Goal: Information Seeking & Learning: Find specific page/section

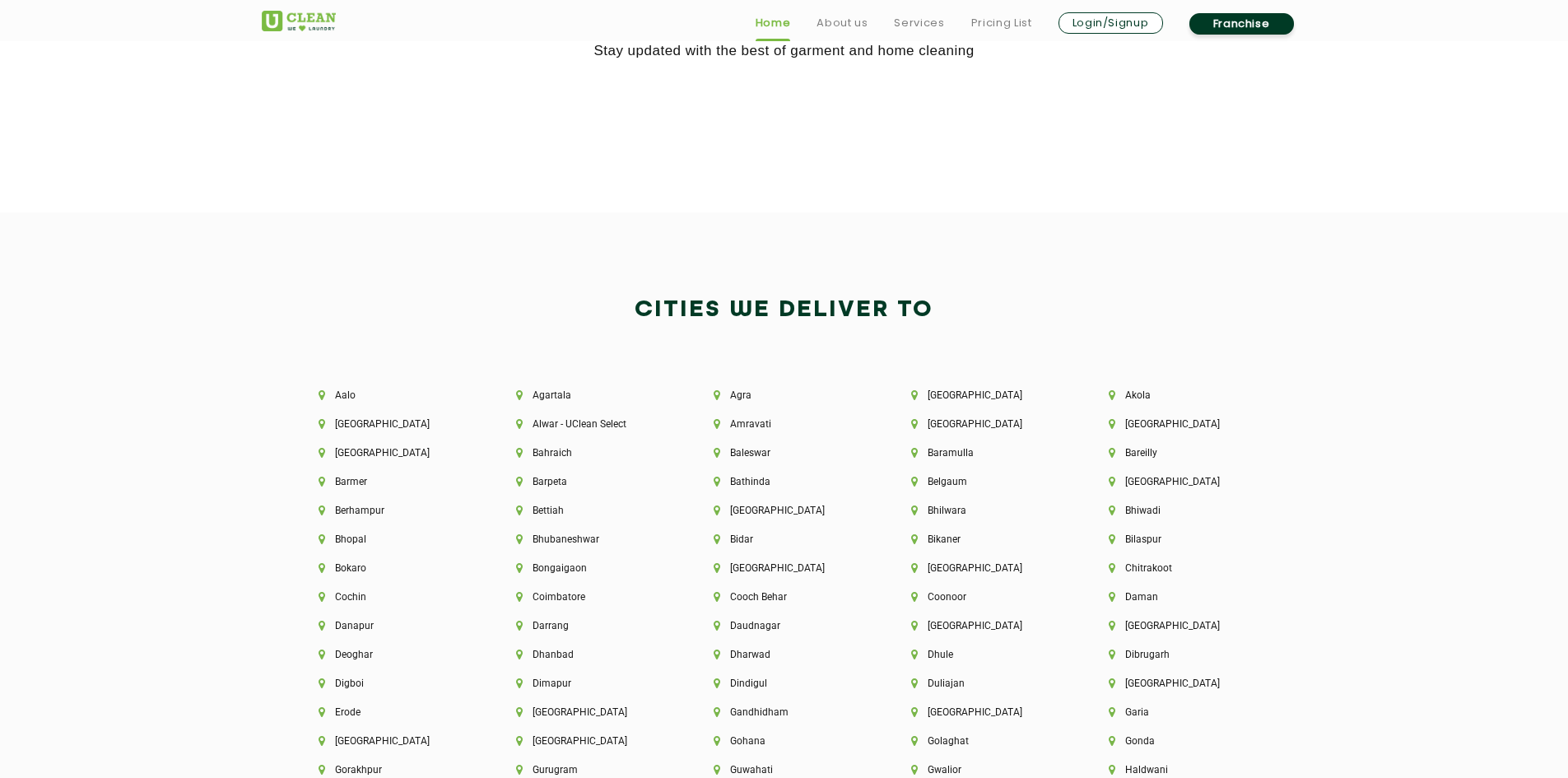
scroll to position [3458, 0]
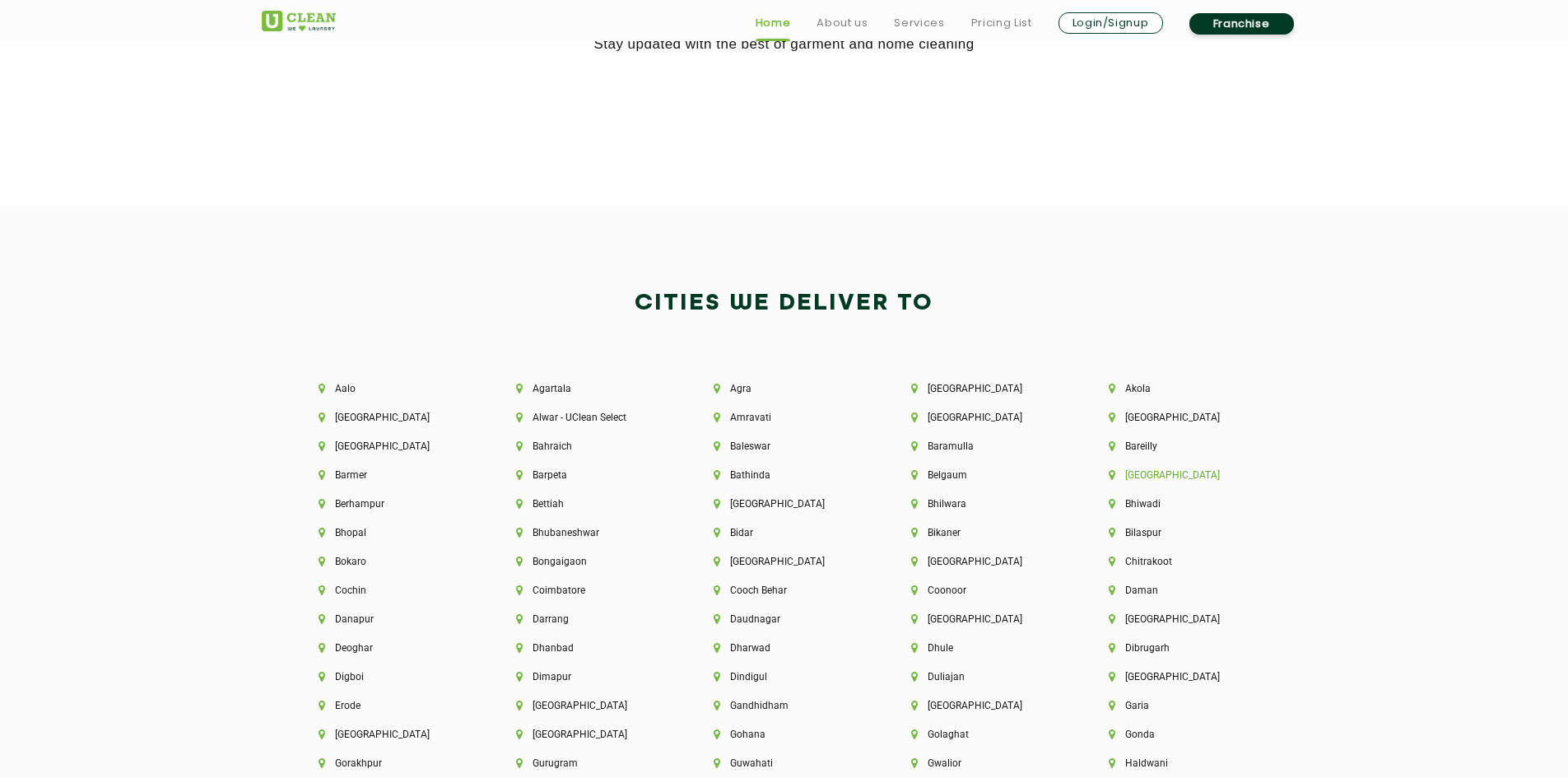
click at [1135, 476] on li "[GEOGRAPHIC_DATA]" at bounding box center [1179, 476] width 142 height 11
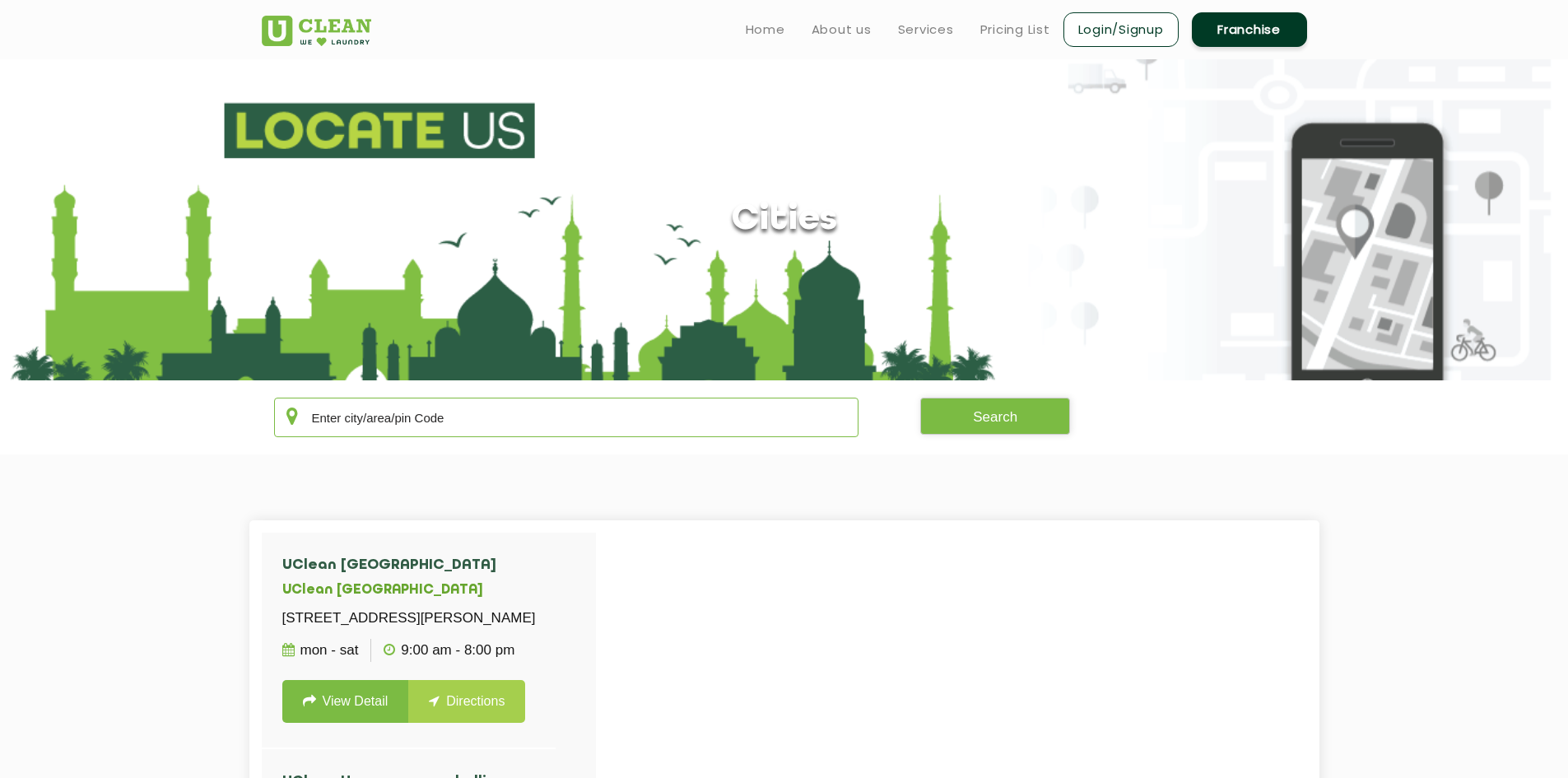
click at [543, 429] on input "text" at bounding box center [567, 418] width 586 height 40
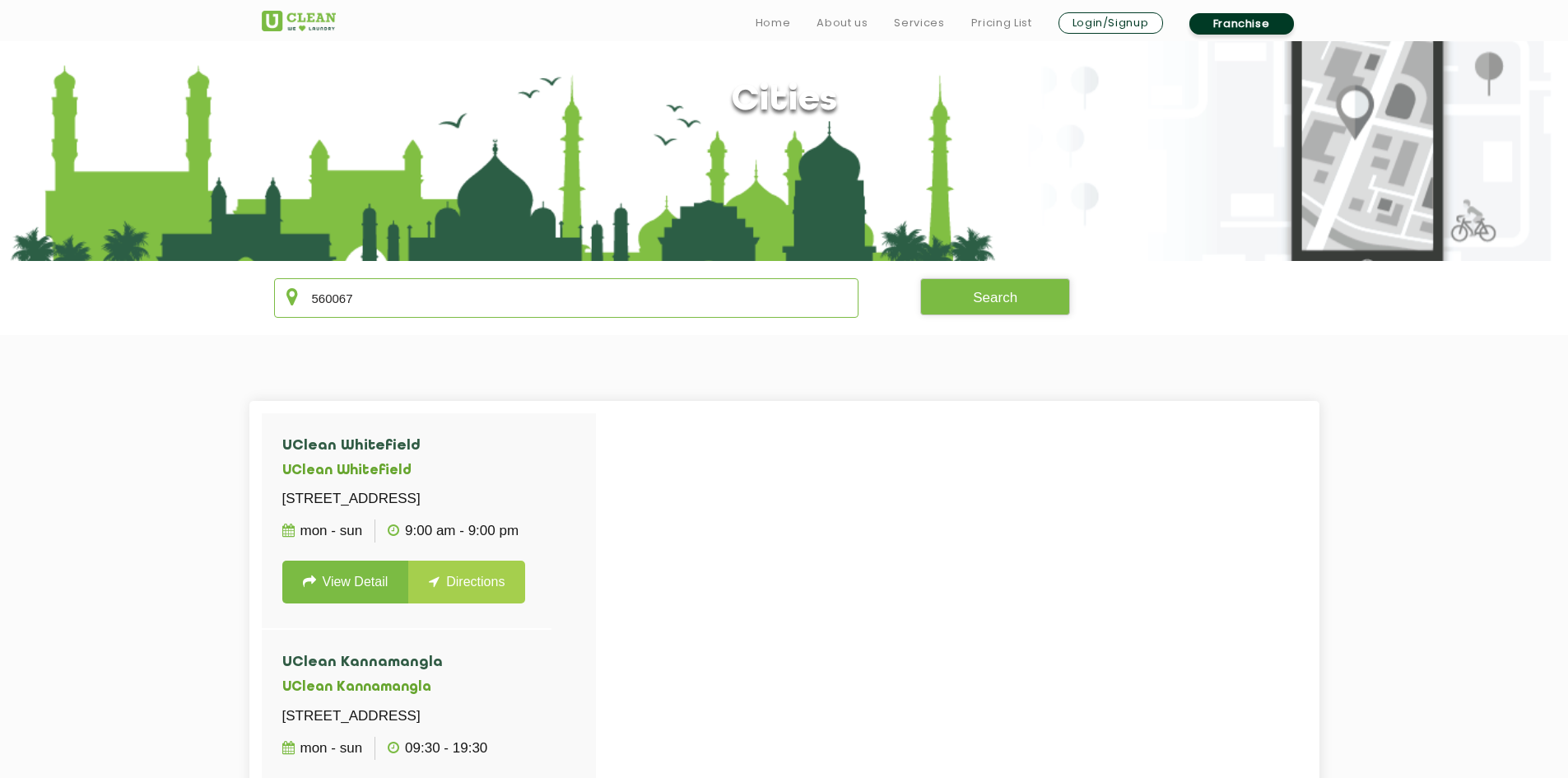
scroll to position [165, 0]
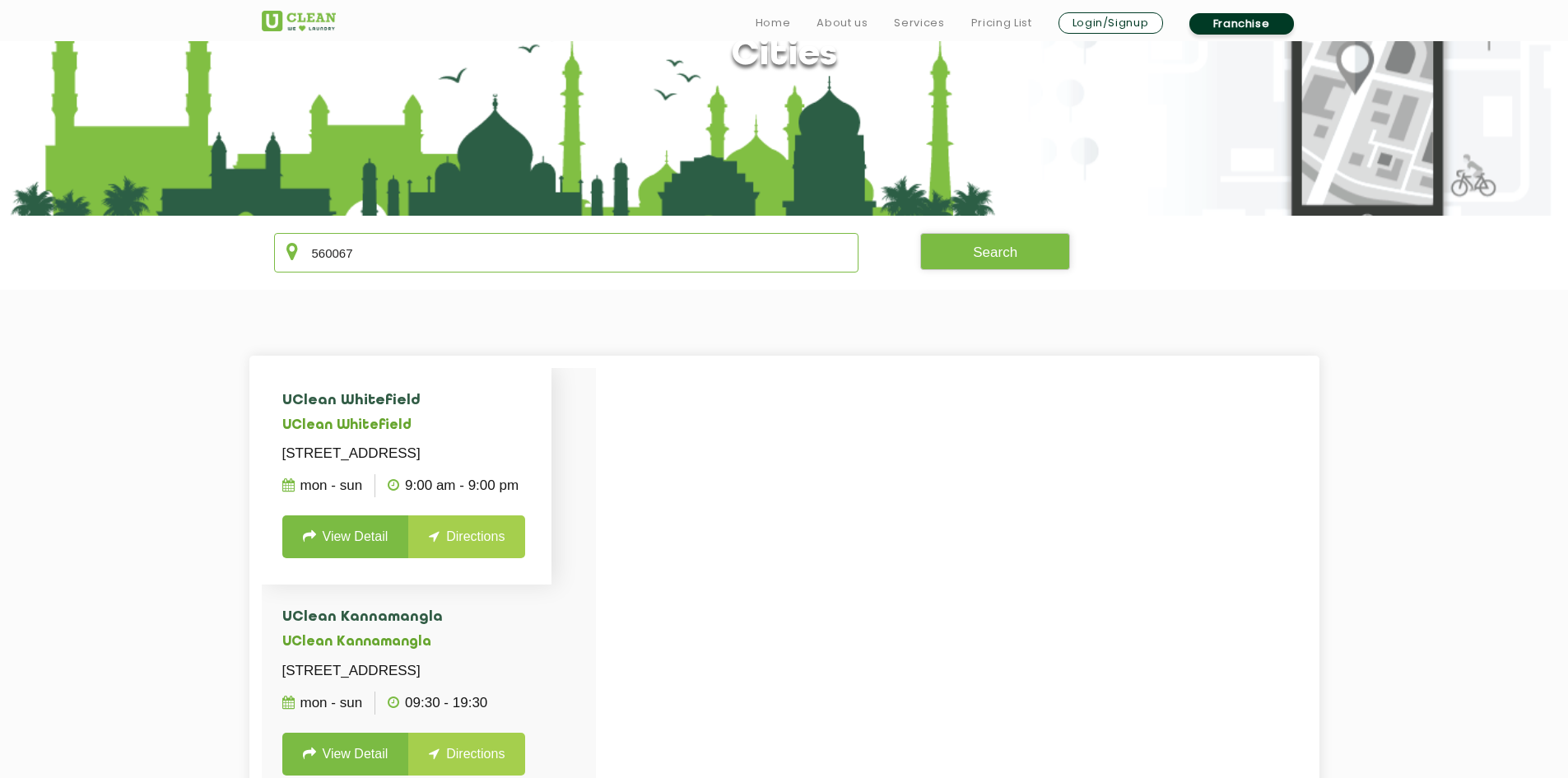
type input "560067"
click at [365, 558] on link "View Detail" at bounding box center [345, 536] width 126 height 43
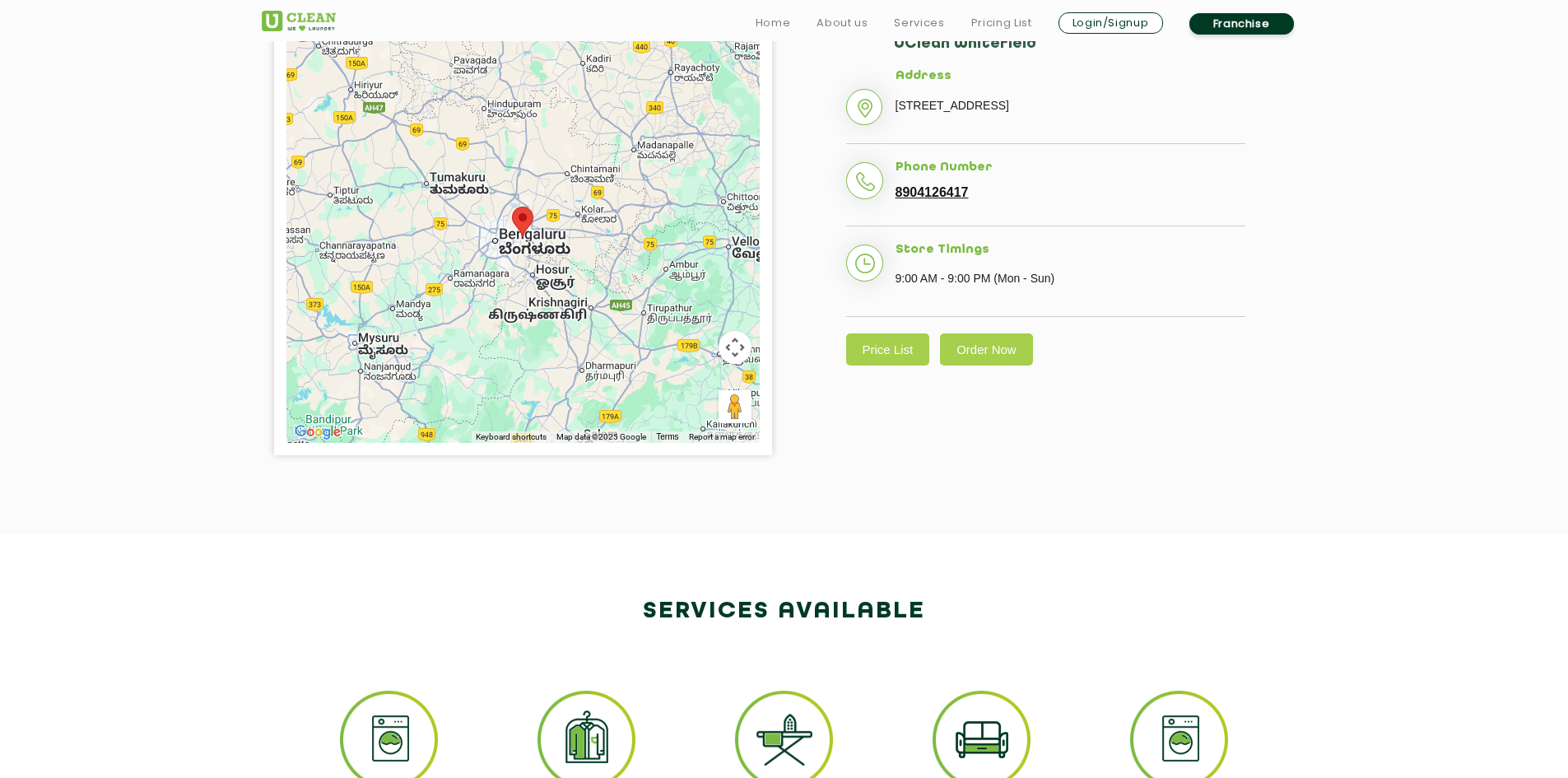
scroll to position [494, 0]
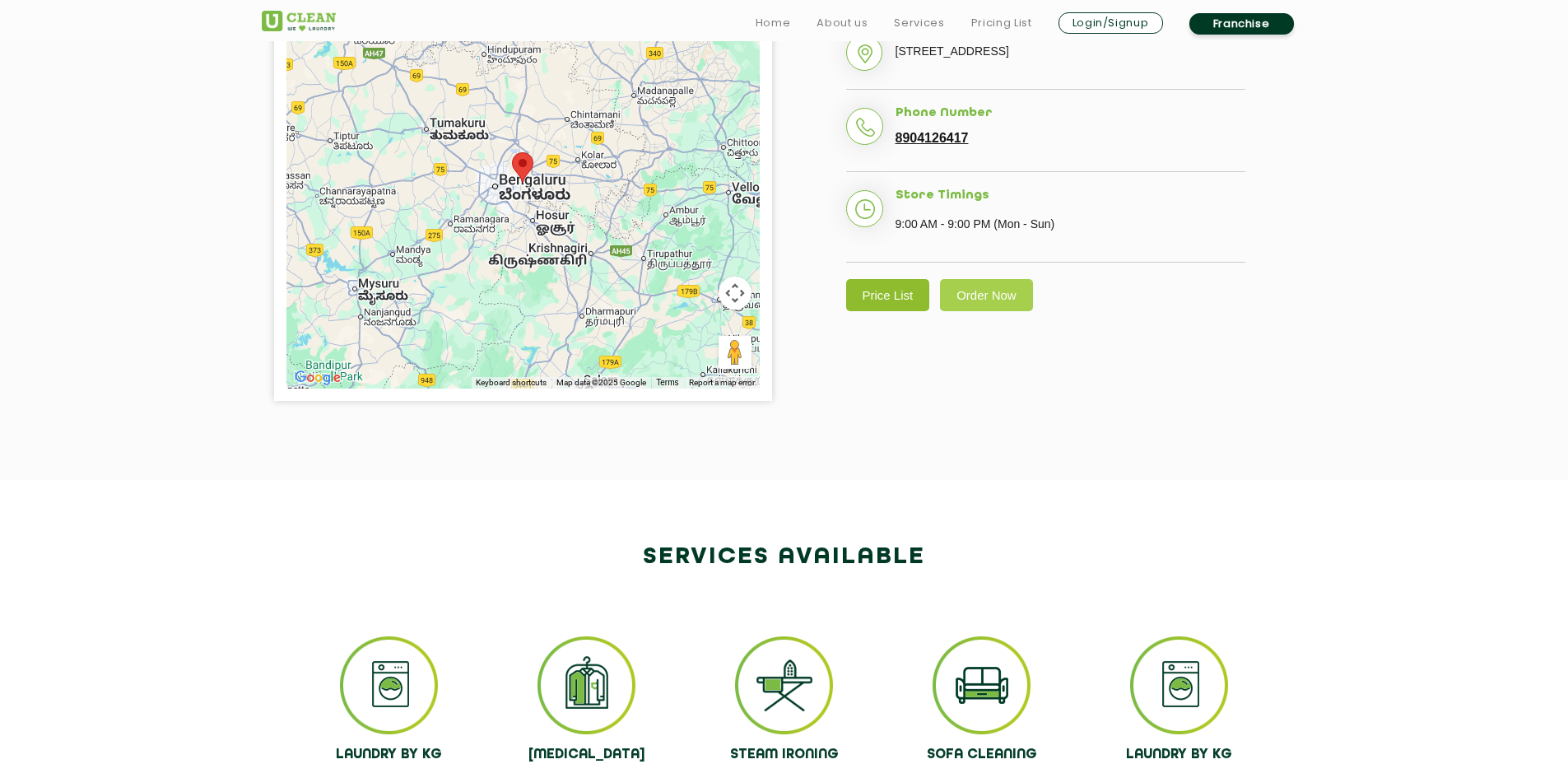
click at [875, 311] on link "Price List" at bounding box center [888, 296] width 84 height 32
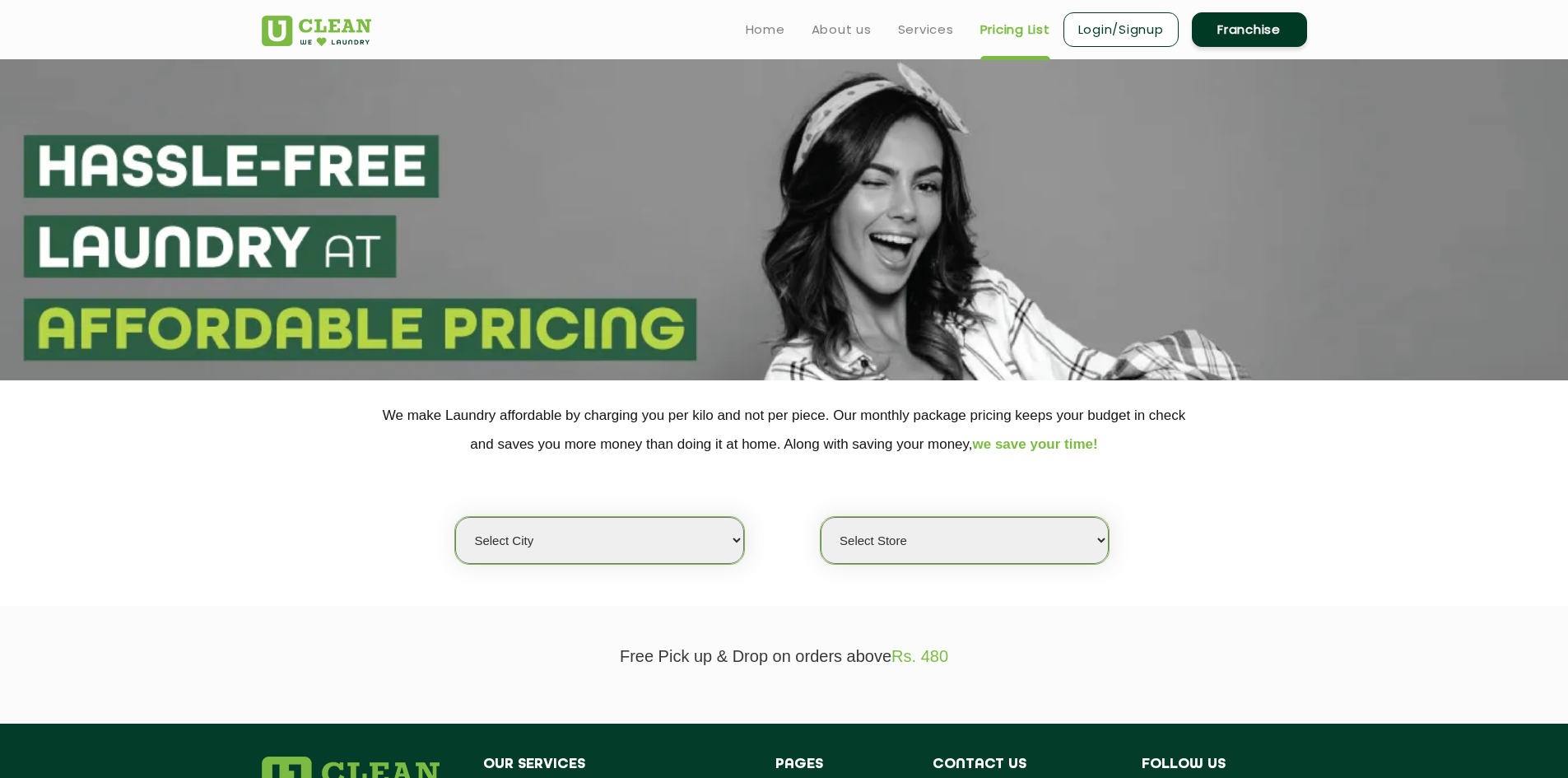
click at [697, 554] on select "Select city [GEOGRAPHIC_DATA] [GEOGRAPHIC_DATA] [GEOGRAPHIC_DATA] [GEOGRAPHIC_D…" at bounding box center [599, 540] width 288 height 47
select select "6"
click at [455, 517] on select "Select city [GEOGRAPHIC_DATA] [GEOGRAPHIC_DATA] [GEOGRAPHIC_DATA] [GEOGRAPHIC_D…" at bounding box center [599, 540] width 288 height 47
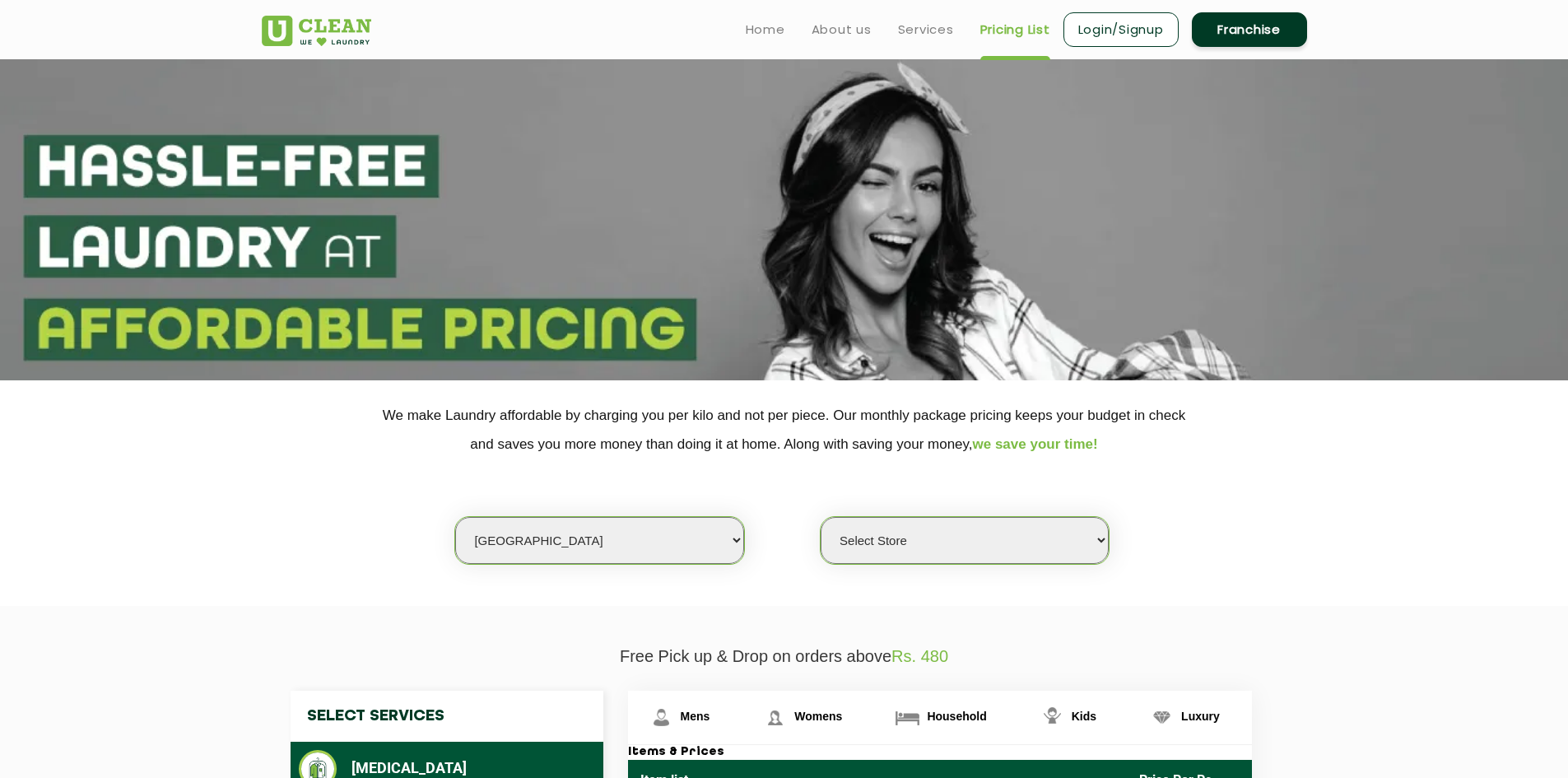
click at [923, 537] on select "Select Store [GEOGRAPHIC_DATA] [GEOGRAPHIC_DATA] UClean KR [GEOGRAPHIC_DATA] [G…" at bounding box center [964, 540] width 288 height 47
select select "413"
click at [821, 517] on select "Select Store [GEOGRAPHIC_DATA] [GEOGRAPHIC_DATA] UClean KR [GEOGRAPHIC_DATA] [G…" at bounding box center [964, 540] width 288 height 47
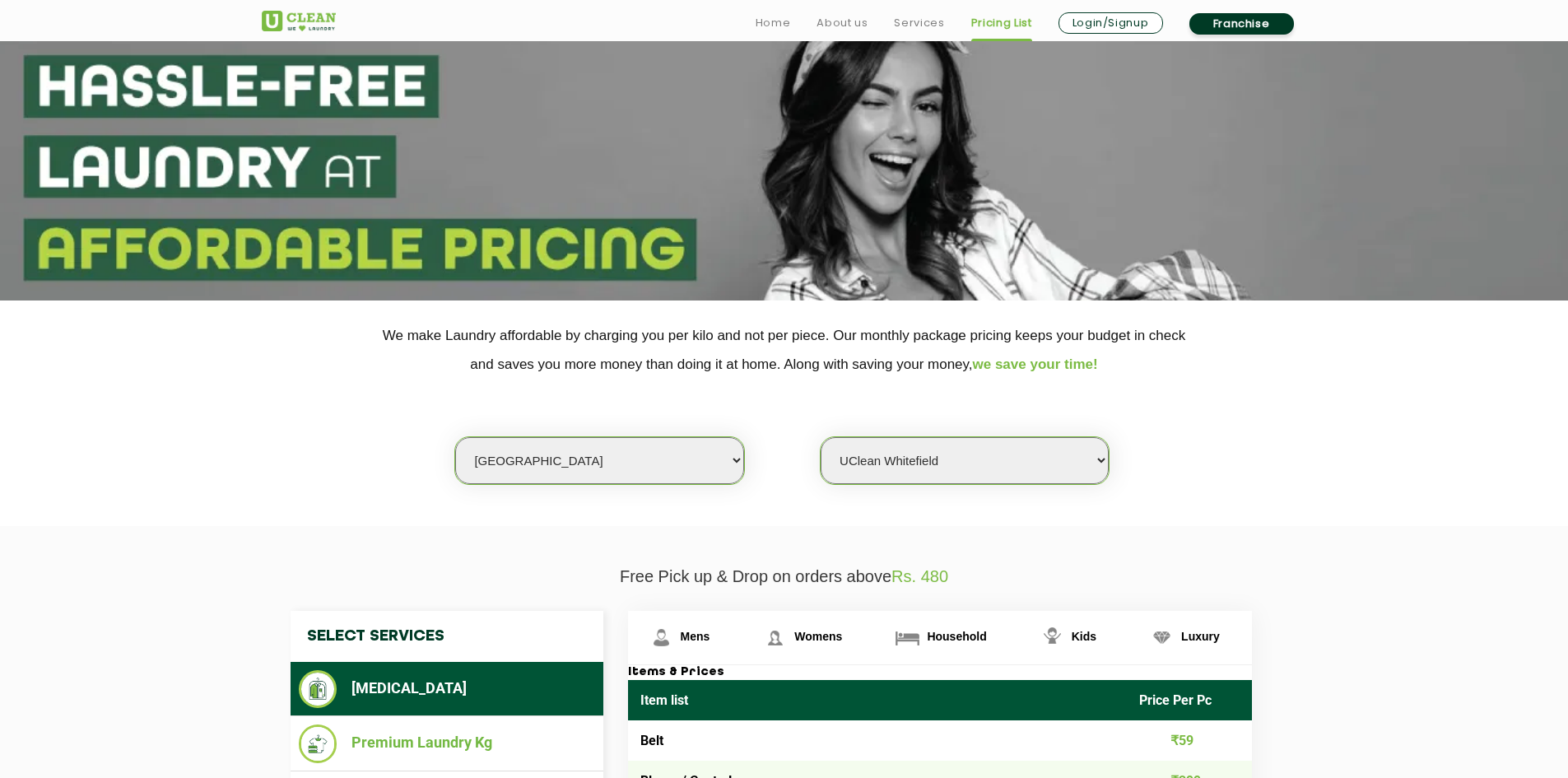
scroll to position [329, 0]
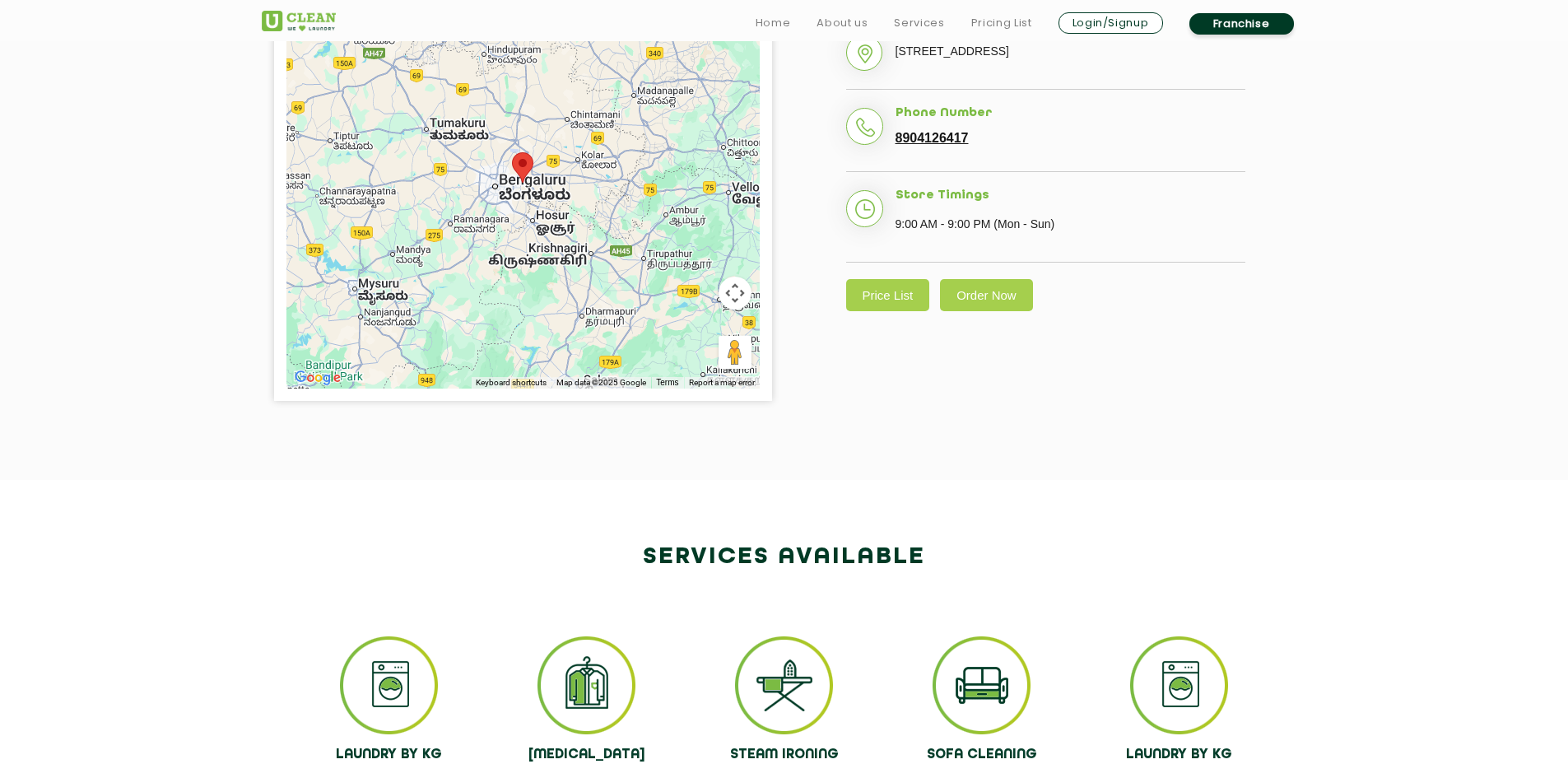
scroll to position [165, 0]
